Goal: Navigation & Orientation: Find specific page/section

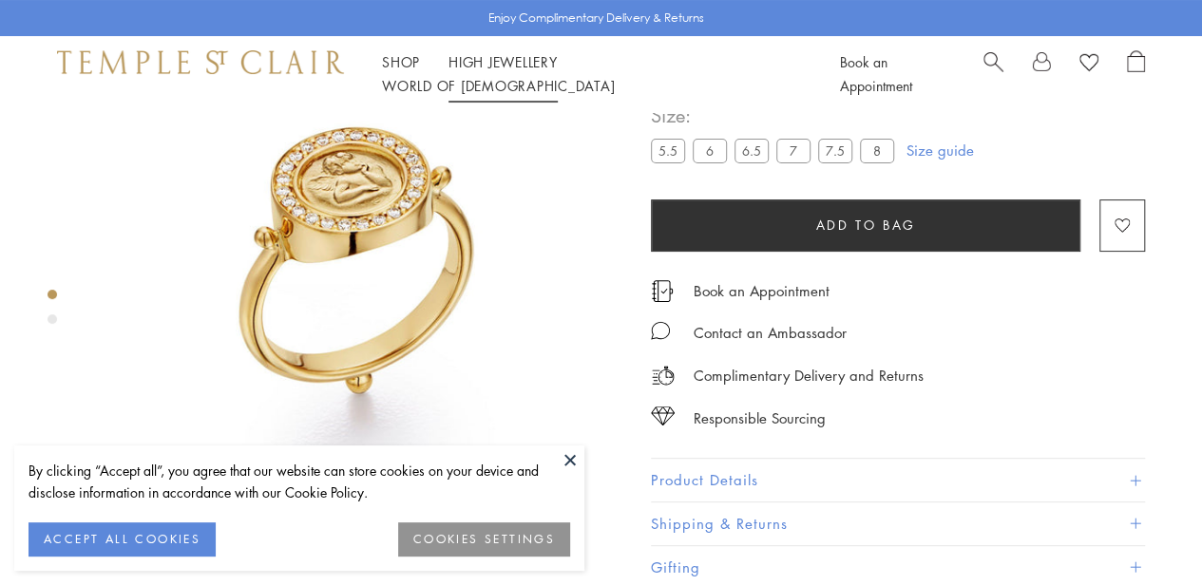
scroll to position [112, 0]
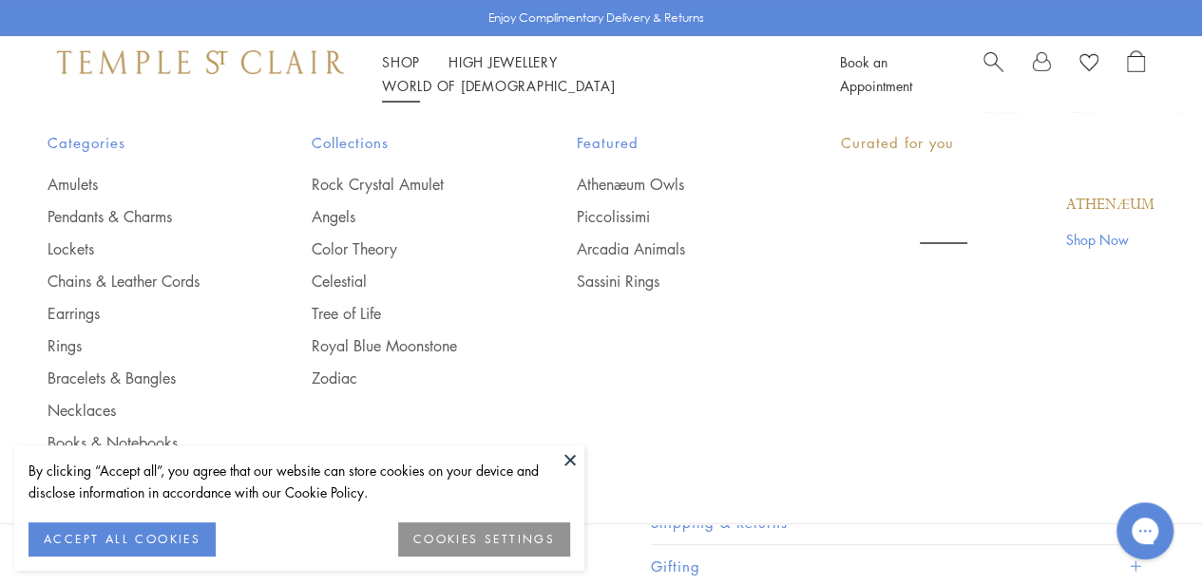
click at [405, 67] on link "Shop Shop" at bounding box center [401, 61] width 38 height 19
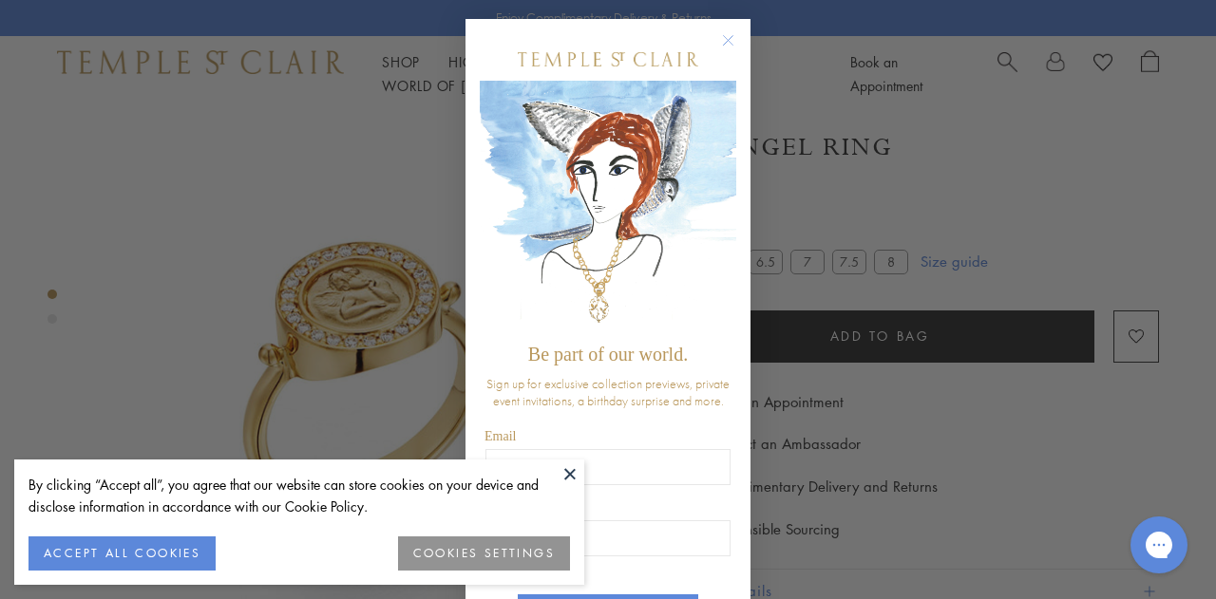
click at [567, 478] on button at bounding box center [570, 474] width 29 height 29
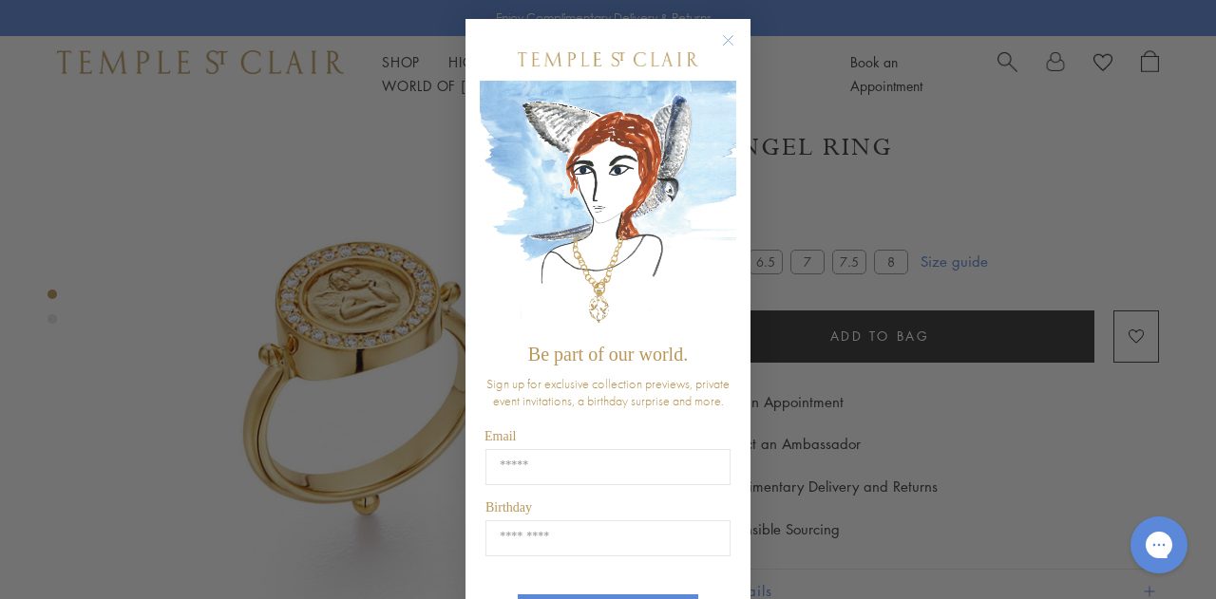
click at [722, 33] on circle "Close dialog" at bounding box center [728, 40] width 23 height 23
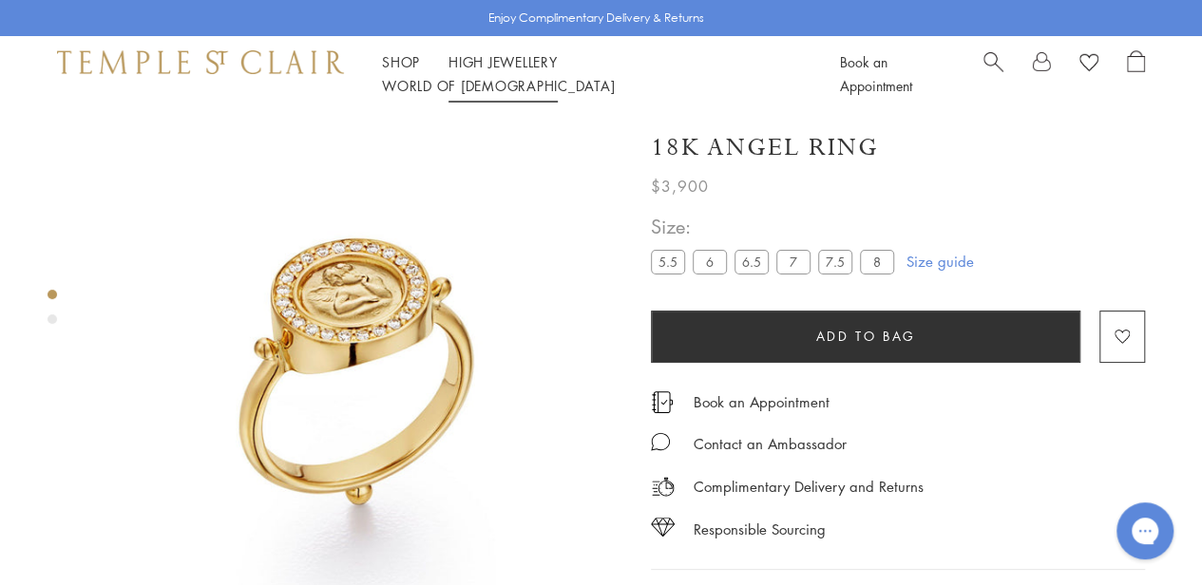
click at [486, 71] on link "High Jewellery High Jewellery" at bounding box center [502, 61] width 109 height 19
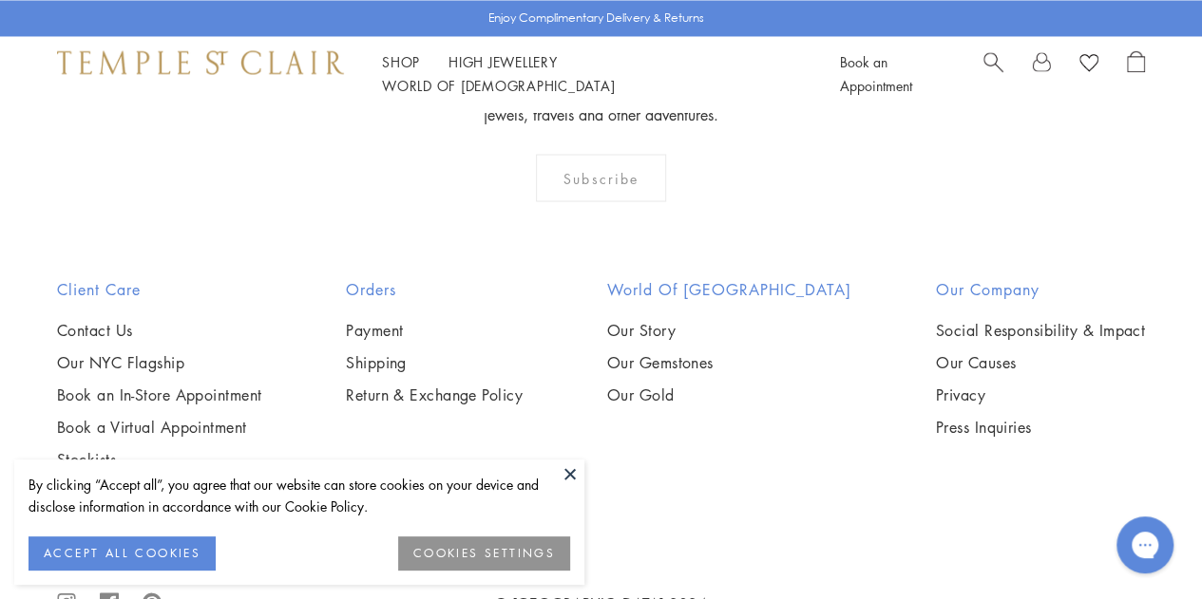
scroll to position [1701, 0]
